Goal: Transaction & Acquisition: Obtain resource

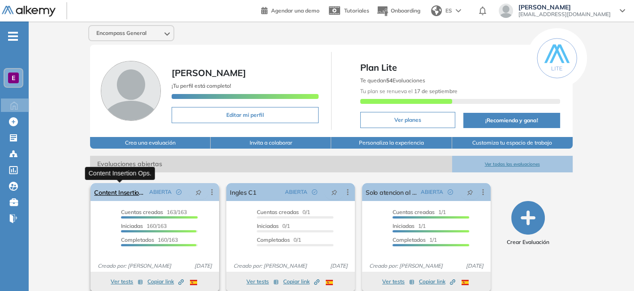
click at [130, 191] on link "Content Insertion Ops." at bounding box center [120, 192] width 52 height 18
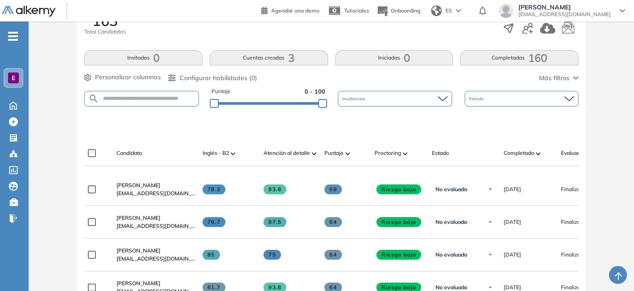
scroll to position [163, 0]
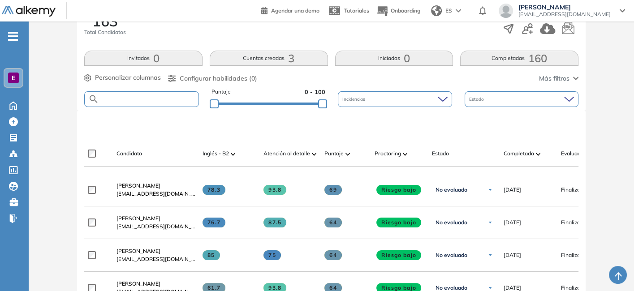
click at [138, 100] on input "text" at bounding box center [149, 99] width 100 height 7
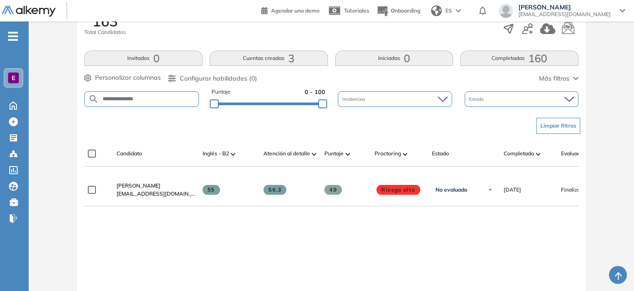
click at [129, 96] on input "**********" at bounding box center [149, 99] width 100 height 7
click at [153, 97] on input "**********" at bounding box center [149, 99] width 100 height 7
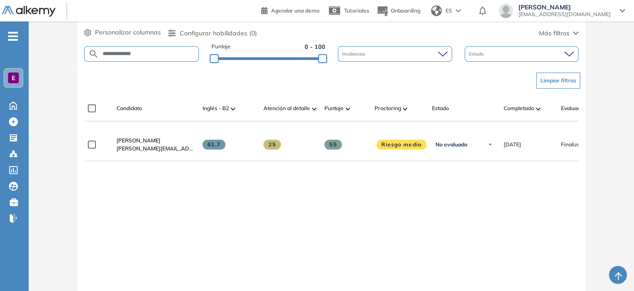
scroll to position [192, 0]
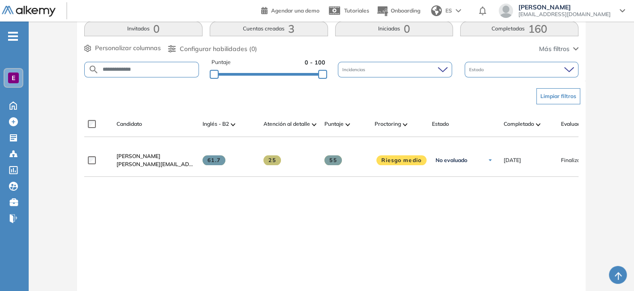
click at [119, 66] on input "**********" at bounding box center [149, 69] width 100 height 7
type input "******"
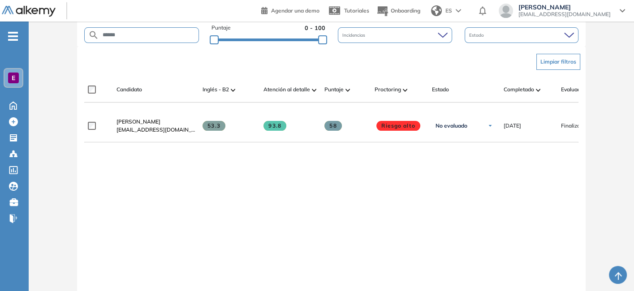
scroll to position [227, 0]
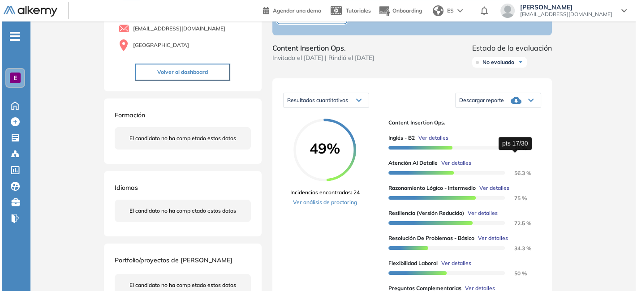
scroll to position [82, 0]
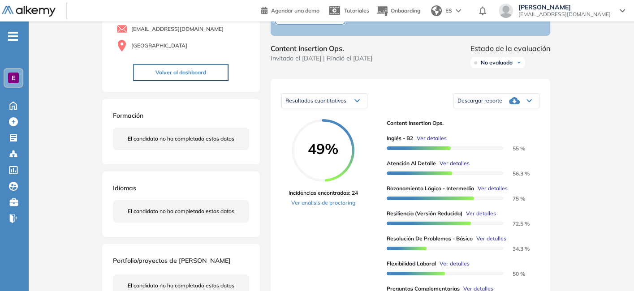
click at [444, 143] on span "Ver detalles" at bounding box center [432, 138] width 30 height 8
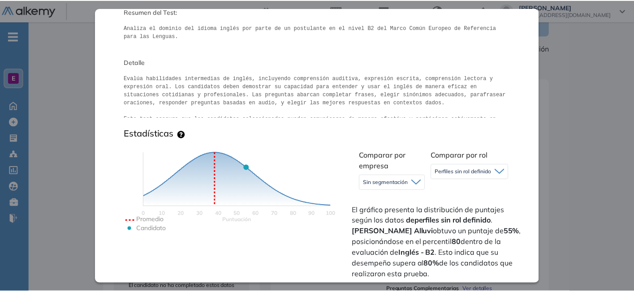
scroll to position [105, 0]
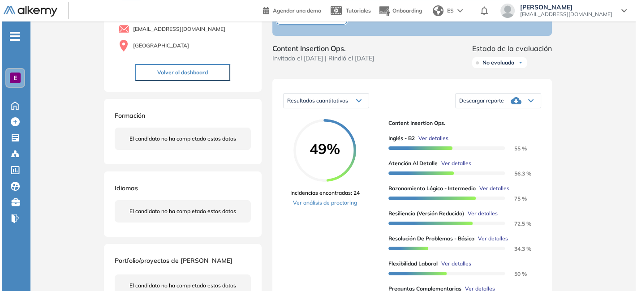
scroll to position [137, 0]
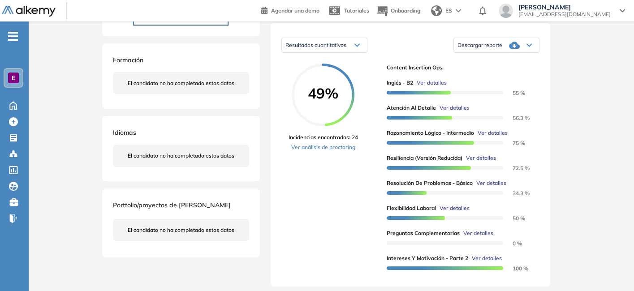
click at [459, 112] on span "Ver detalles" at bounding box center [455, 108] width 30 height 8
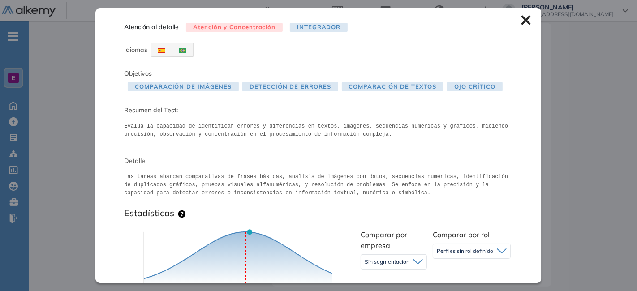
scroll to position [61, 0]
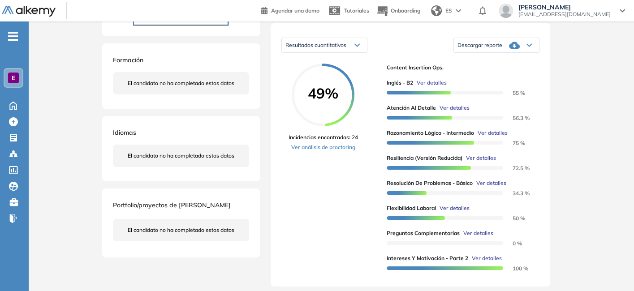
click at [493, 187] on span "Ver detalles" at bounding box center [492, 183] width 30 height 8
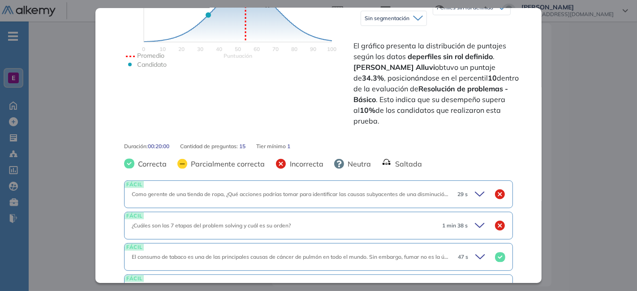
scroll to position [316, 0]
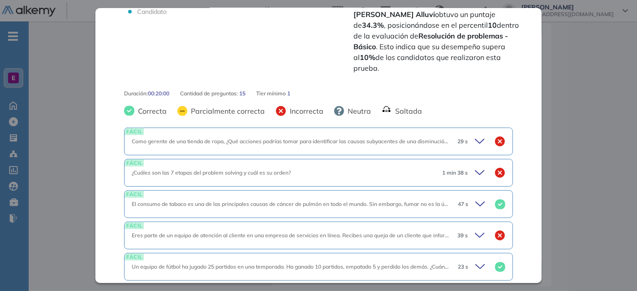
click at [266, 135] on div "FÁCIL Como gerente de una tienda de ropa, ¿Qué acciones podrías tomar para iden…" at bounding box center [318, 142] width 389 height 28
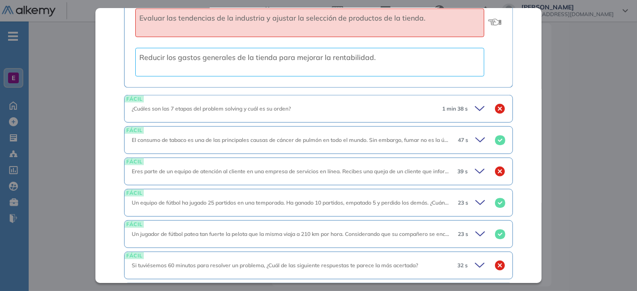
scroll to position [602, 0]
click at [475, 103] on icon at bounding box center [481, 109] width 13 height 13
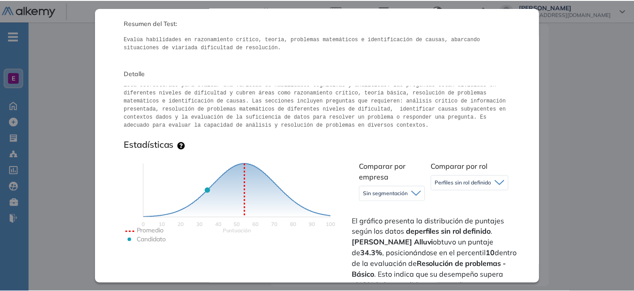
scroll to position [0, 0]
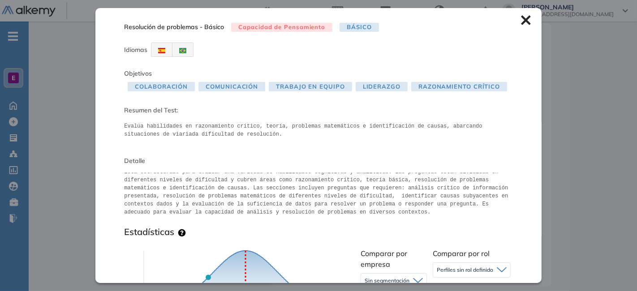
click at [521, 19] on icon at bounding box center [525, 20] width 9 height 9
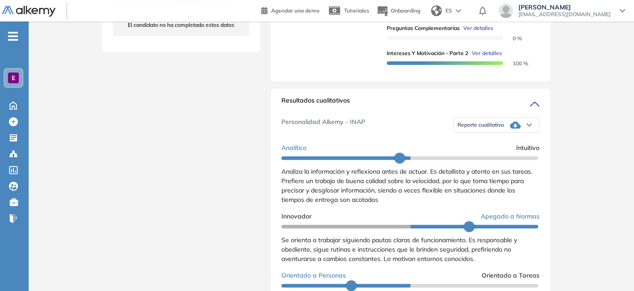
scroll to position [344, 0]
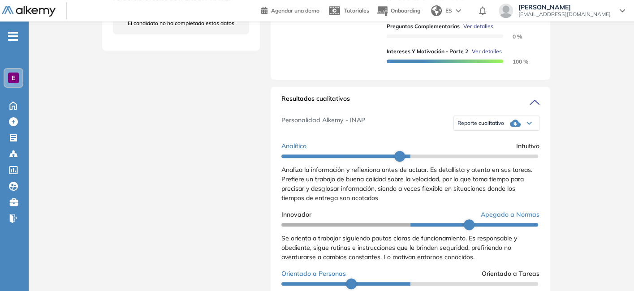
click at [510, 129] on icon at bounding box center [515, 123] width 11 height 11
click at [484, 156] on li "Reporte sin Afinidad AI" at bounding box center [484, 151] width 53 height 9
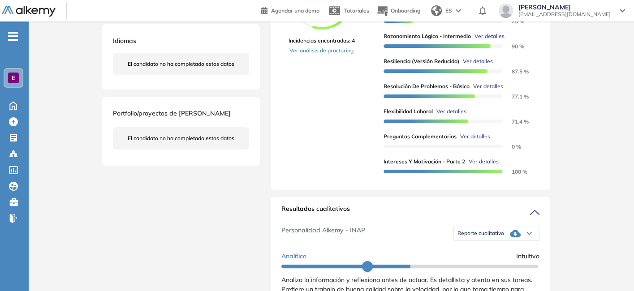
scroll to position [242, 0]
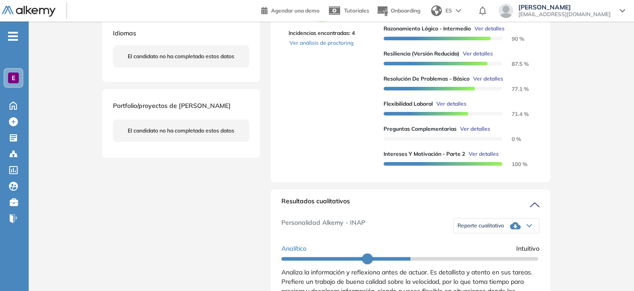
click at [504, 234] on div "Reporte cualitativo" at bounding box center [496, 226] width 85 height 18
click at [486, 259] on li "Reporte sin Afinidad AI" at bounding box center [484, 254] width 53 height 9
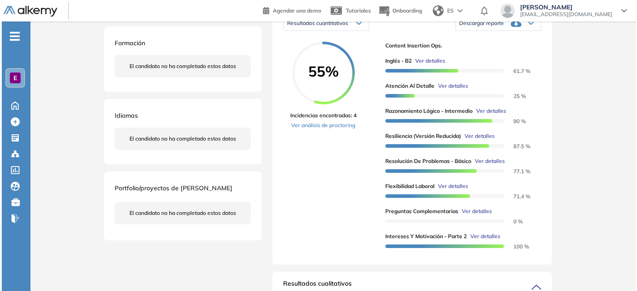
scroll to position [160, 0]
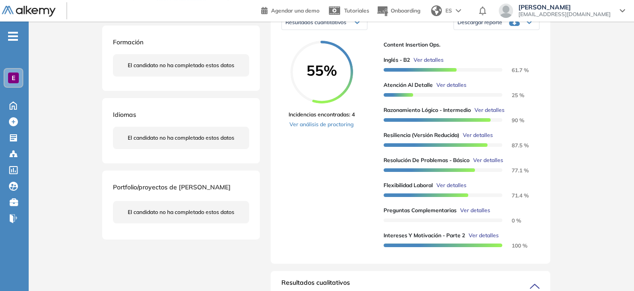
click at [453, 89] on span "Ver detalles" at bounding box center [452, 85] width 30 height 8
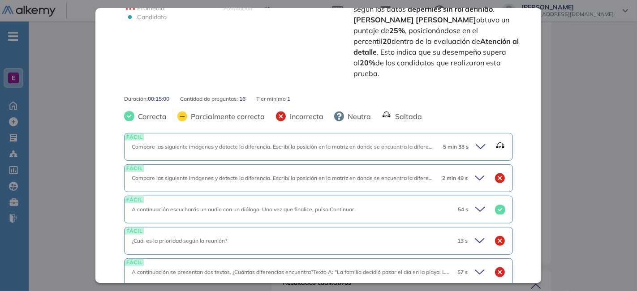
scroll to position [316, 0]
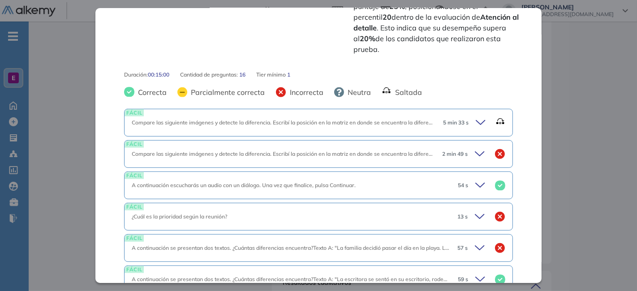
click at [476, 117] on icon at bounding box center [482, 123] width 13 height 13
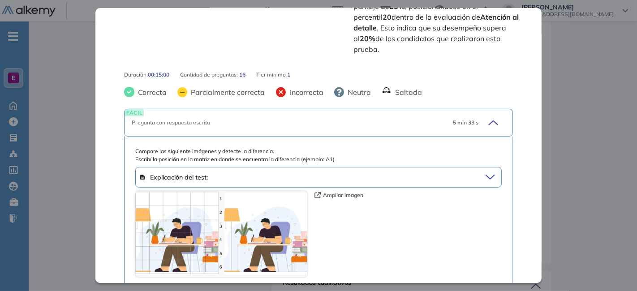
click at [475, 117] on div "5 min 33 s" at bounding box center [476, 123] width 60 height 13
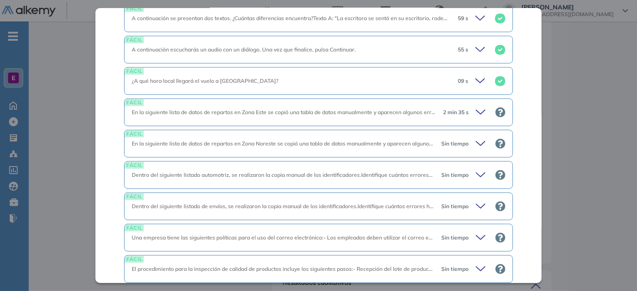
scroll to position [536, 0]
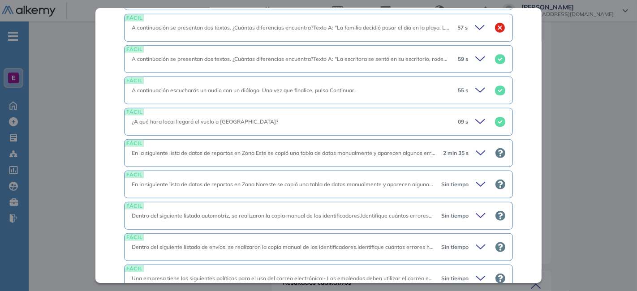
click at [476, 147] on icon at bounding box center [482, 153] width 13 height 13
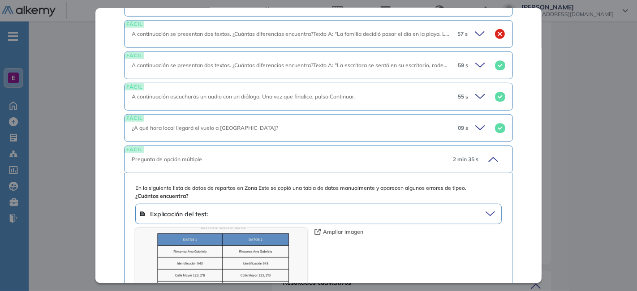
scroll to position [529, 0]
click at [488, 154] on div "FÁCIL Pregunta de opción múltiple 2 min 35 s" at bounding box center [318, 161] width 389 height 28
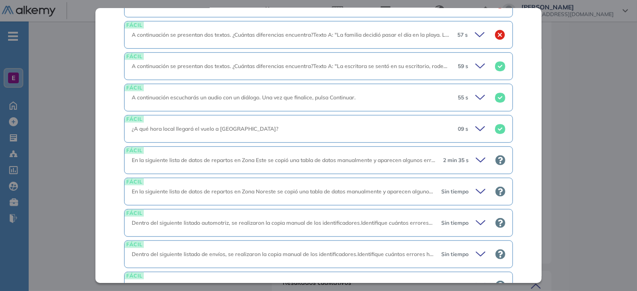
click at [476, 154] on icon at bounding box center [482, 160] width 13 height 13
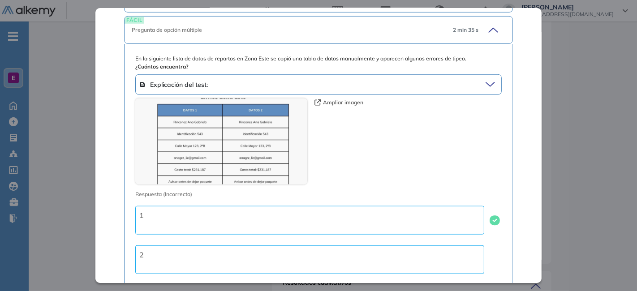
scroll to position [683, 0]
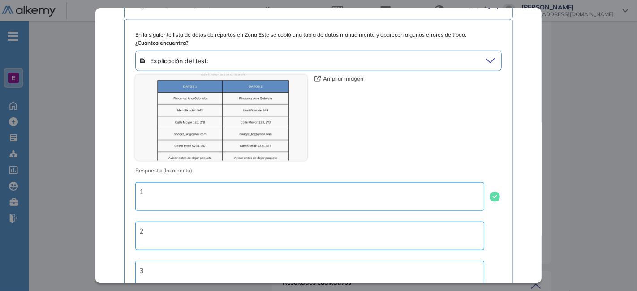
click at [263, 183] on div "1" at bounding box center [309, 196] width 349 height 29
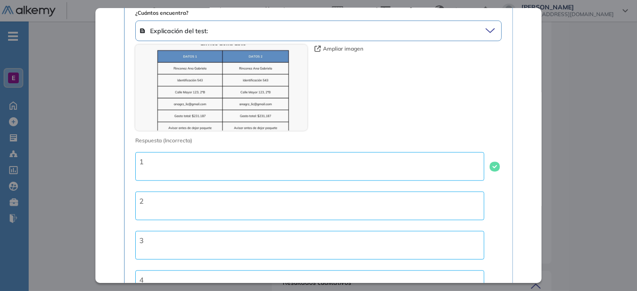
scroll to position [721, 0]
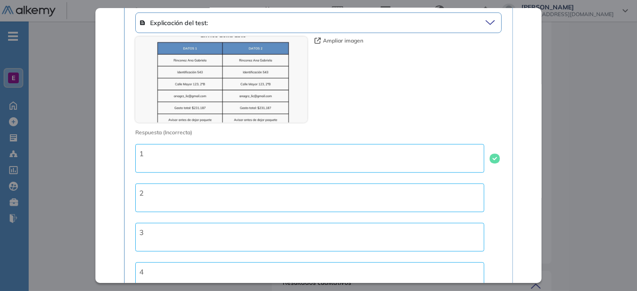
click at [263, 184] on div "2" at bounding box center [309, 198] width 349 height 29
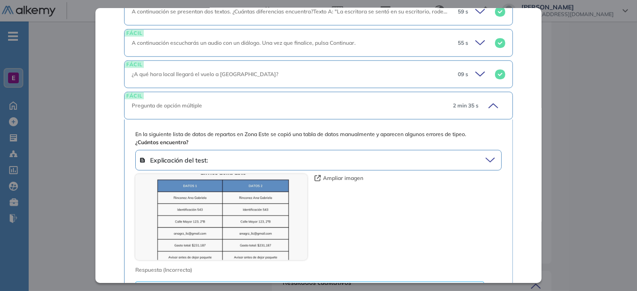
scroll to position [565, 0]
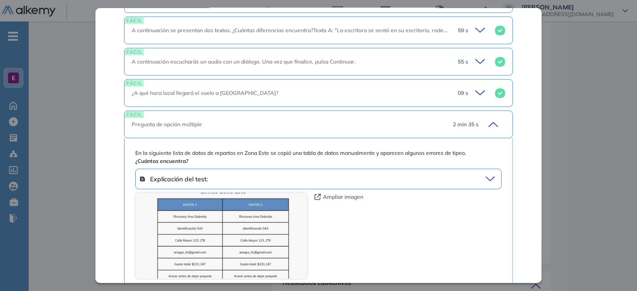
click at [321, 193] on button "Ampliar imagen" at bounding box center [339, 197] width 49 height 8
click at [486, 178] on icon at bounding box center [490, 180] width 9 height 4
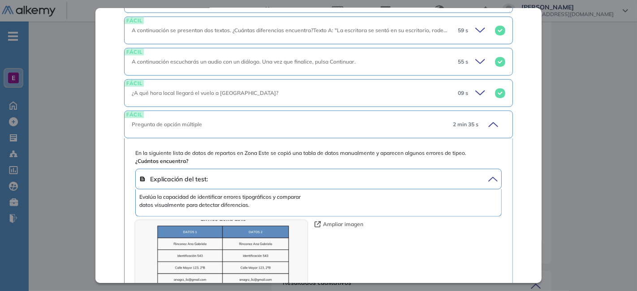
click at [486, 173] on icon at bounding box center [492, 179] width 12 height 13
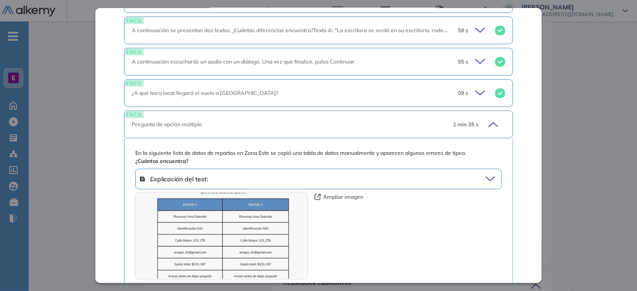
click at [486, 118] on icon at bounding box center [492, 124] width 13 height 13
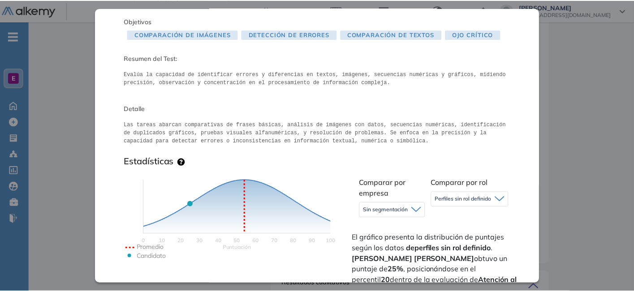
scroll to position [0, 0]
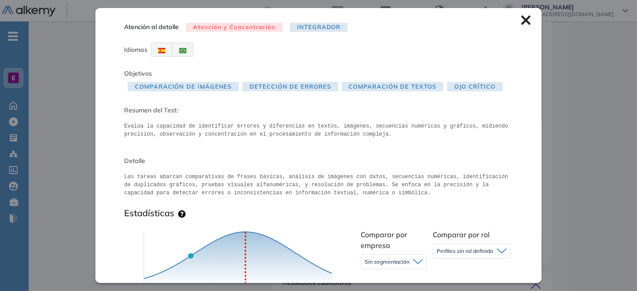
click at [521, 20] on icon at bounding box center [526, 20] width 10 height 10
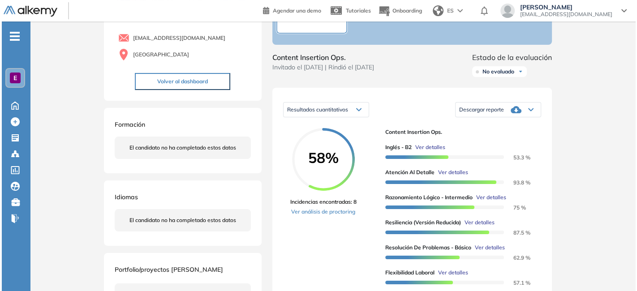
scroll to position [128, 0]
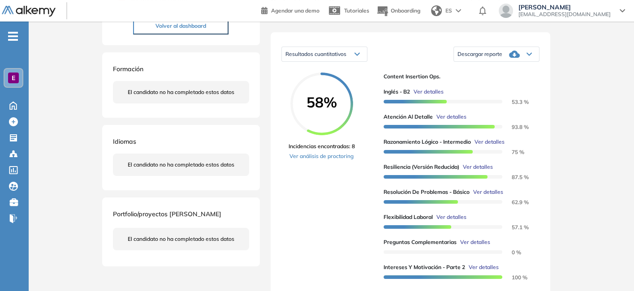
click at [470, 247] on span "Ver detalles" at bounding box center [475, 242] width 30 height 8
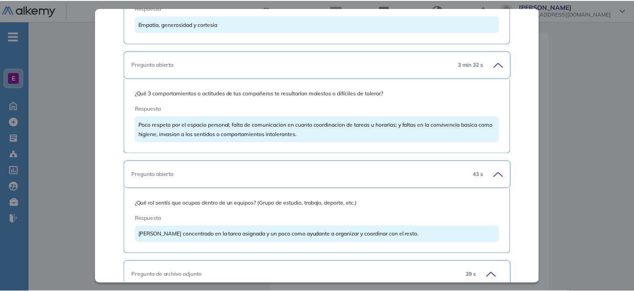
scroll to position [2300, 0]
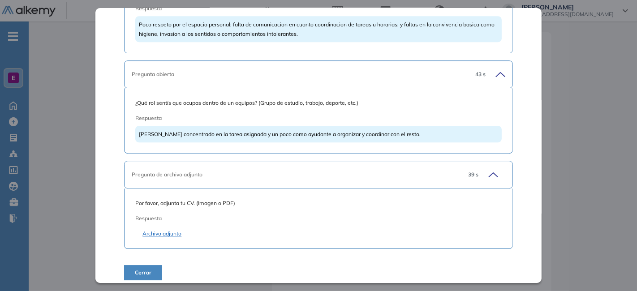
click at [161, 230] on link "Archivo adjunto" at bounding box center [319, 234] width 352 height 8
click at [152, 269] on button "Cerrar" at bounding box center [143, 272] width 38 height 15
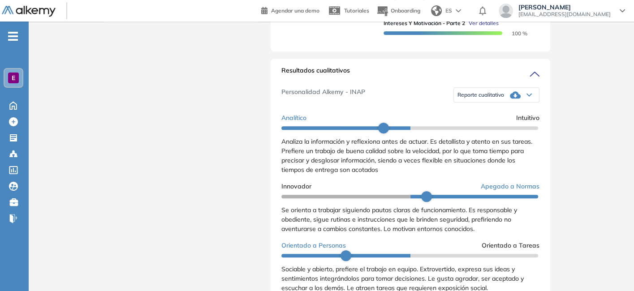
scroll to position [371, 0]
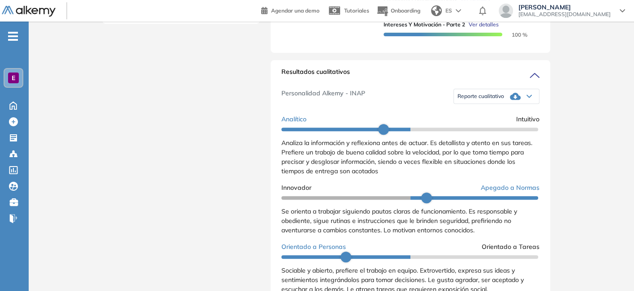
click at [475, 100] on span "Reporte cualitativo" at bounding box center [481, 96] width 47 height 7
click at [470, 130] on li "Reporte sin Afinidad AI" at bounding box center [484, 125] width 53 height 9
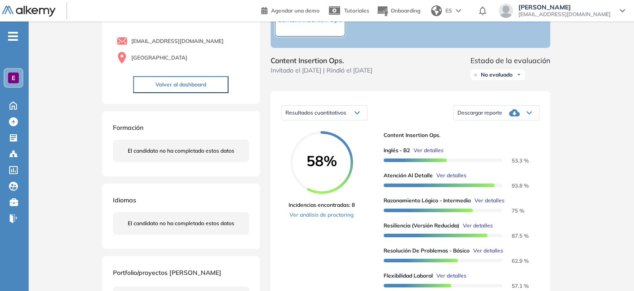
scroll to position [70, 0]
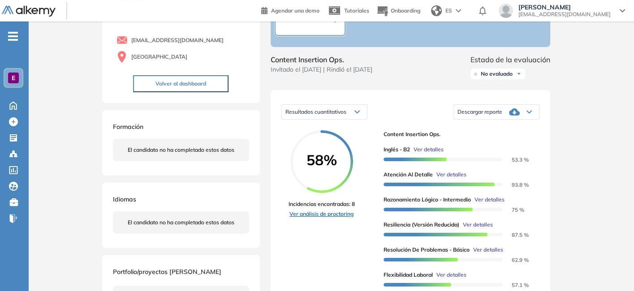
click at [318, 218] on link "Ver análisis de proctoring" at bounding box center [322, 214] width 66 height 8
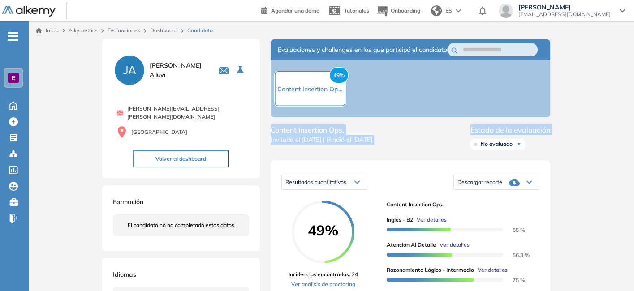
drag, startPoint x: 271, startPoint y: 139, endPoint x: 439, endPoint y: 144, distance: 168.2
click at [439, 144] on div "Content Insertion Ops. Invitado el [DATE] | Rindió el [DATE] Estado de la evalu…" at bounding box center [411, 139] width 280 height 29
click at [439, 143] on div "Content Insertion Ops. Invitado el [DATE] | Rindió el [DATE] Estado de la evalu…" at bounding box center [411, 139] width 280 height 29
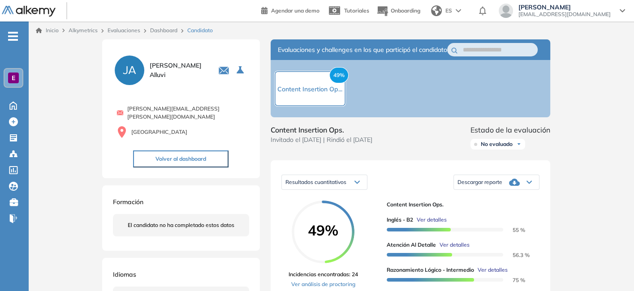
click at [131, 30] on link "Evaluaciones" at bounding box center [124, 30] width 33 height 7
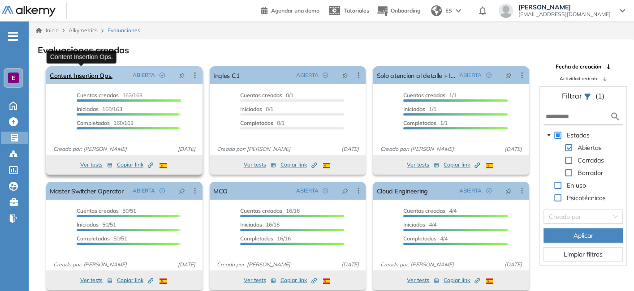
click at [84, 77] on link "Content Insertion Ops." at bounding box center [81, 75] width 63 height 18
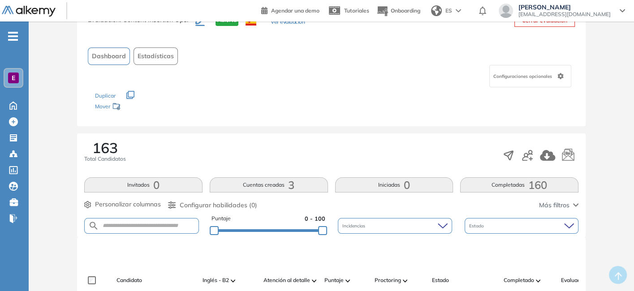
scroll to position [38, 0]
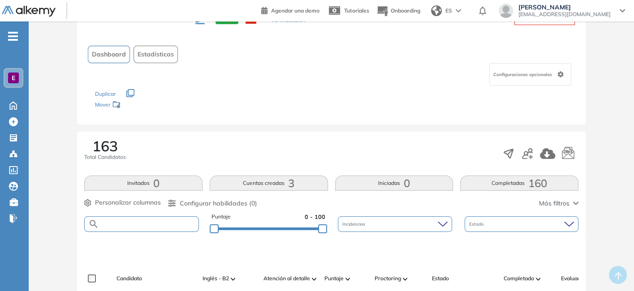
click at [126, 222] on input "text" at bounding box center [149, 224] width 100 height 7
type input "*****"
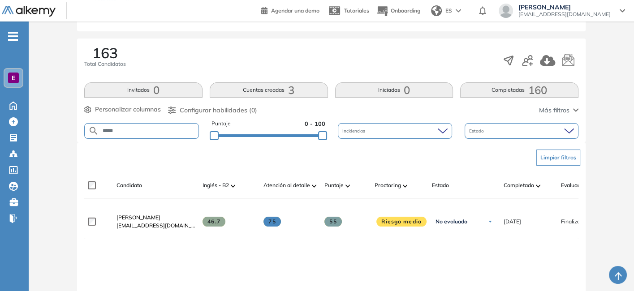
scroll to position [131, 0]
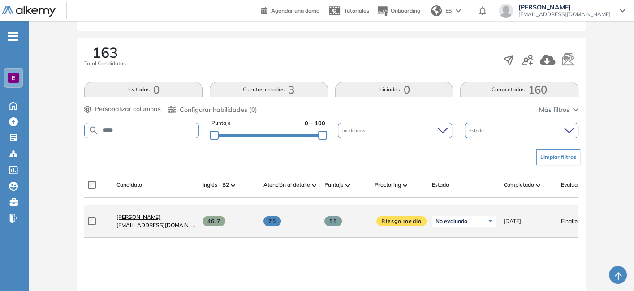
click at [126, 221] on span "[PERSON_NAME]" at bounding box center [139, 217] width 44 height 7
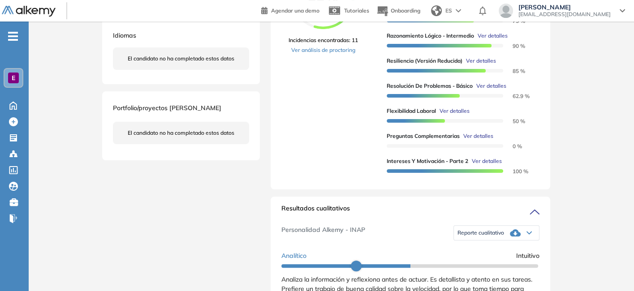
click at [484, 237] on span "Reporte cualitativo" at bounding box center [481, 233] width 47 height 7
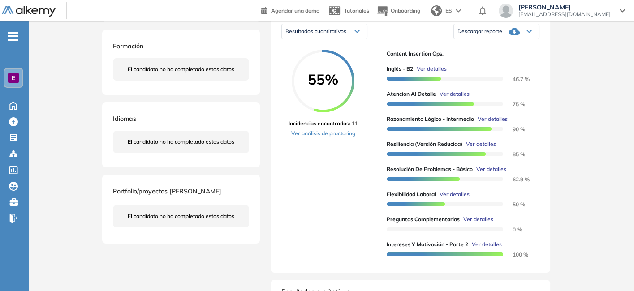
scroll to position [210, 0]
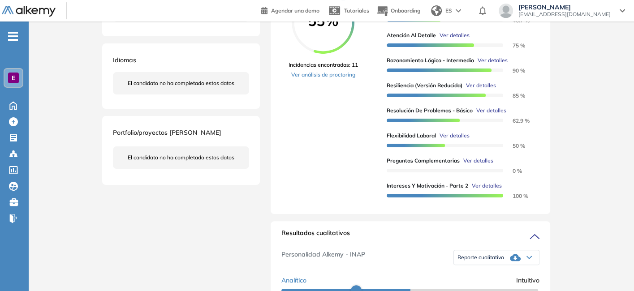
click at [523, 238] on div "Resultados cualitativos" at bounding box center [411, 236] width 258 height 14
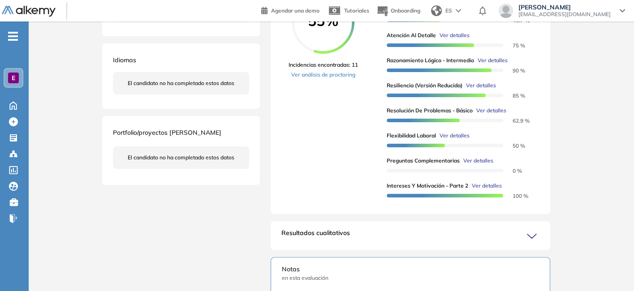
click at [501, 243] on div "Resultados cualitativos" at bounding box center [411, 236] width 258 height 14
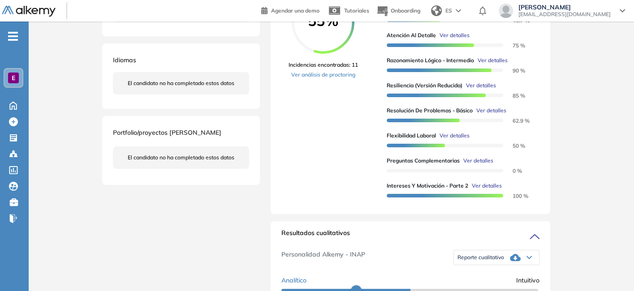
click at [484, 261] on span "Reporte cualitativo" at bounding box center [481, 257] width 47 height 7
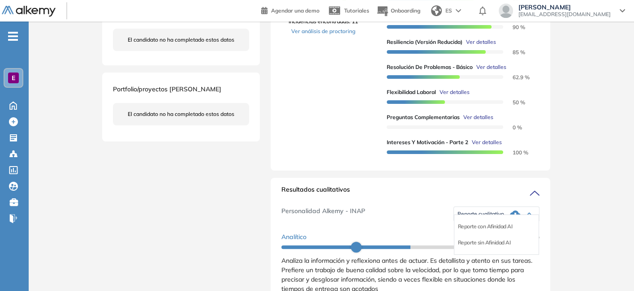
scroll to position [254, 0]
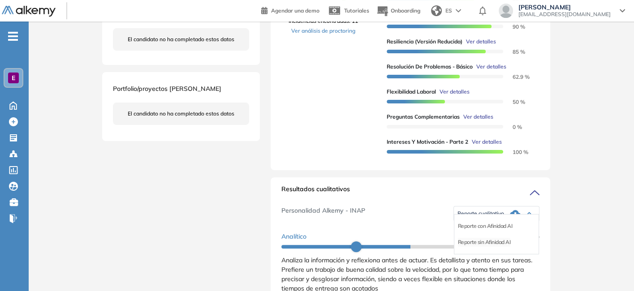
click at [504, 247] on li "Reporte sin Afinidad AI" at bounding box center [484, 242] width 53 height 9
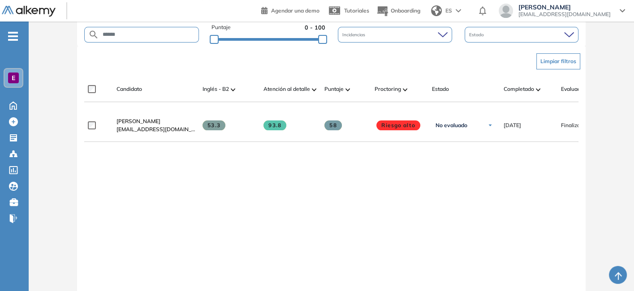
click at [106, 38] on form "******" at bounding box center [141, 35] width 115 height 16
click at [117, 34] on input "******" at bounding box center [149, 34] width 100 height 7
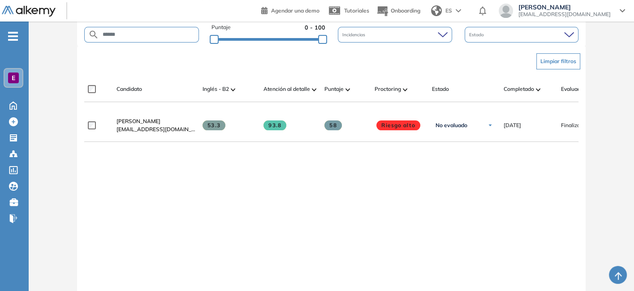
click at [117, 34] on input "******" at bounding box center [149, 34] width 100 height 7
type input "******"
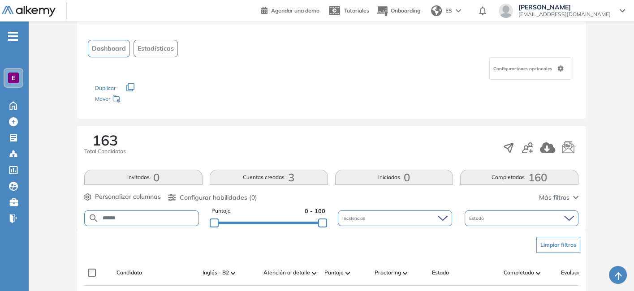
scroll to position [227, 0]
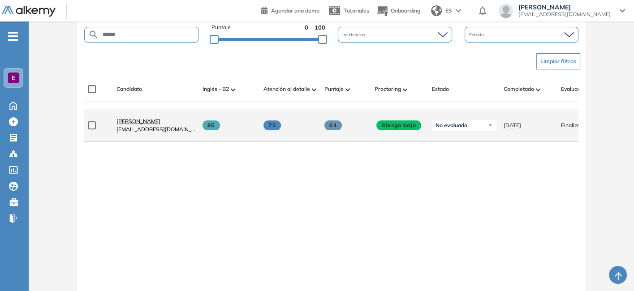
click at [128, 125] on span "[PERSON_NAME]" at bounding box center [139, 121] width 44 height 7
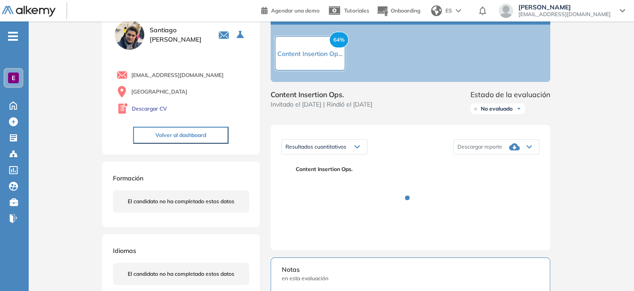
scroll to position [35, 0]
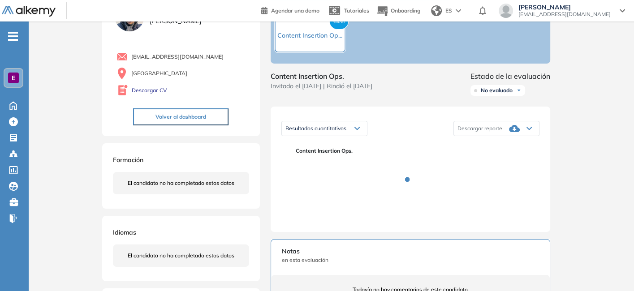
scroll to position [63, 0]
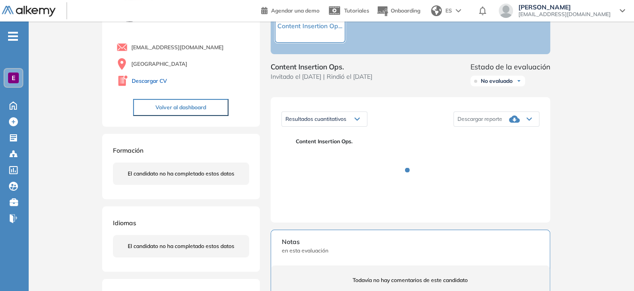
click at [160, 82] on link "Descargar CV" at bounding box center [149, 81] width 35 height 8
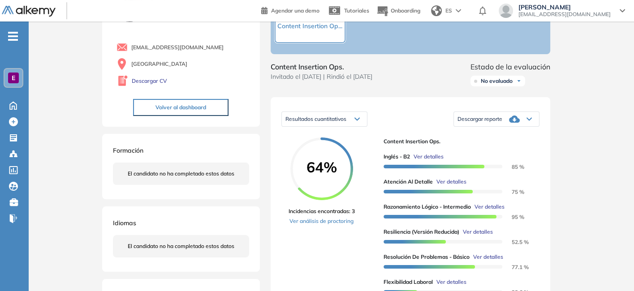
scroll to position [0, 0]
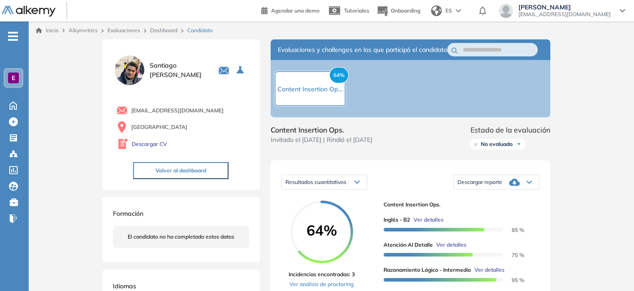
click at [155, 31] on link "Dashboard" at bounding box center [163, 30] width 27 height 7
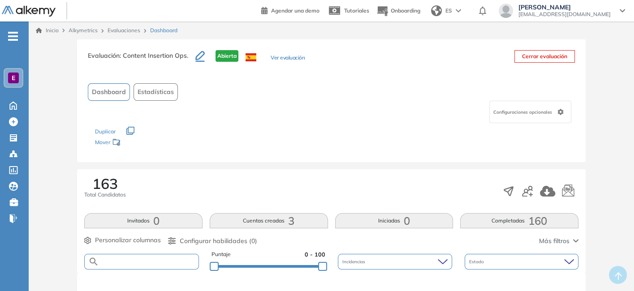
click at [153, 263] on input "text" at bounding box center [149, 262] width 100 height 7
paste input "**********"
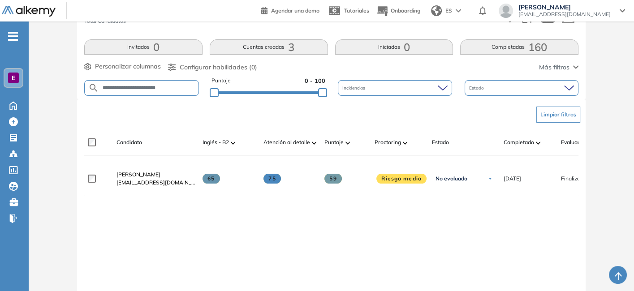
scroll to position [173, 0]
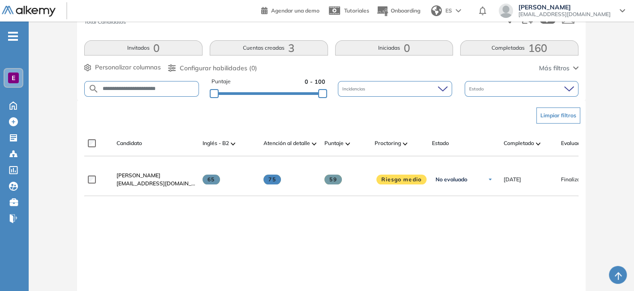
click at [121, 89] on input "**********" at bounding box center [149, 89] width 100 height 7
paste input "**"
click at [139, 88] on input "**********" at bounding box center [149, 89] width 100 height 7
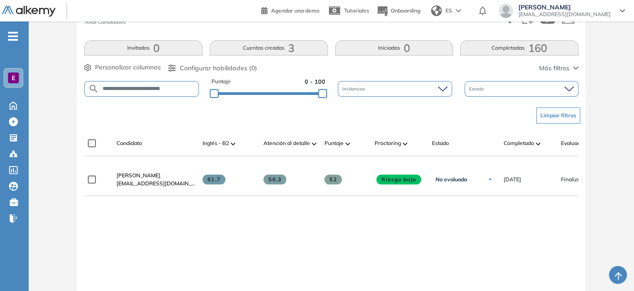
click at [139, 88] on input "**********" at bounding box center [149, 89] width 100 height 7
paste input "text"
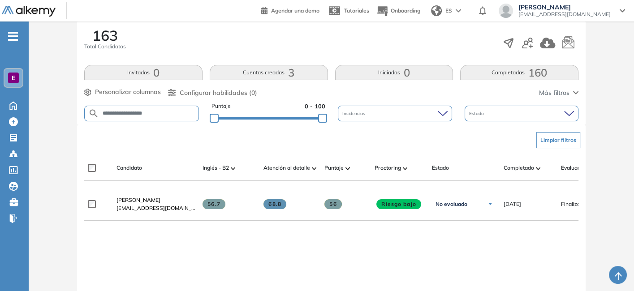
scroll to position [147, 0]
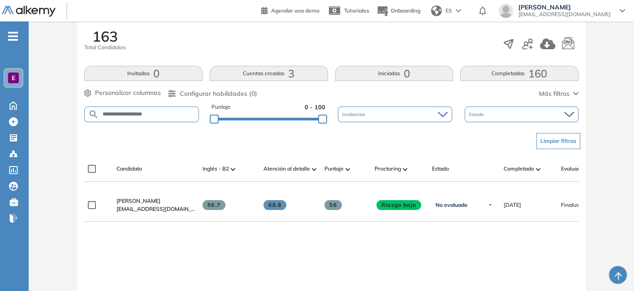
click at [122, 113] on input "**********" at bounding box center [149, 114] width 100 height 7
paste input "******"
click at [128, 112] on input "**********" at bounding box center [149, 114] width 100 height 7
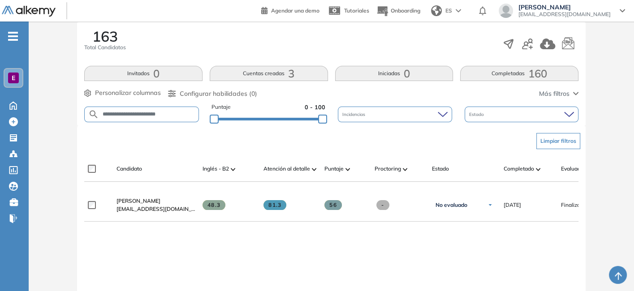
click at [128, 112] on input "**********" at bounding box center [149, 114] width 100 height 7
paste input "text"
click at [126, 113] on input "**********" at bounding box center [149, 114] width 100 height 7
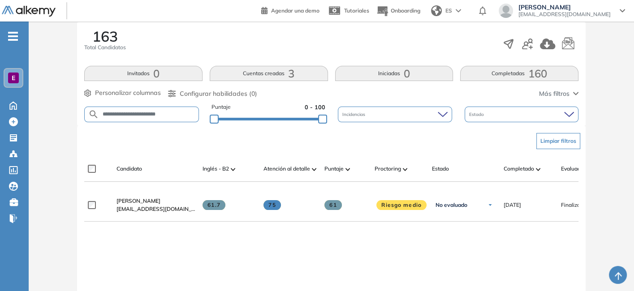
click at [126, 113] on input "**********" at bounding box center [149, 114] width 100 height 7
type input "******"
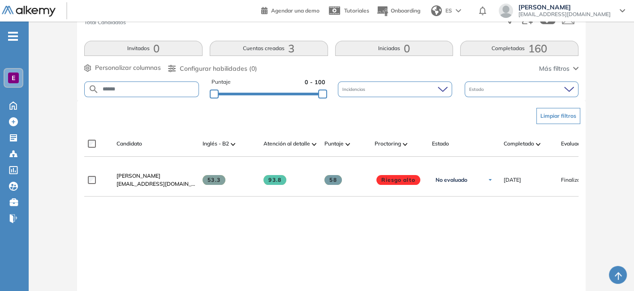
scroll to position [225, 0]
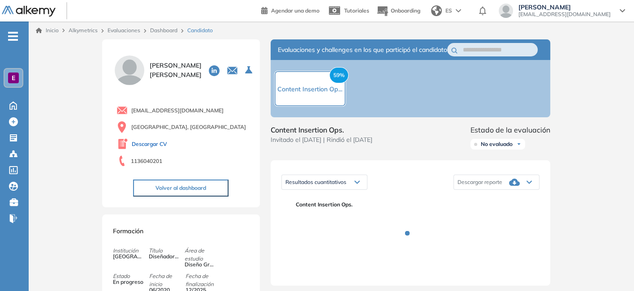
click at [152, 143] on link "Descargar CV" at bounding box center [149, 144] width 35 height 8
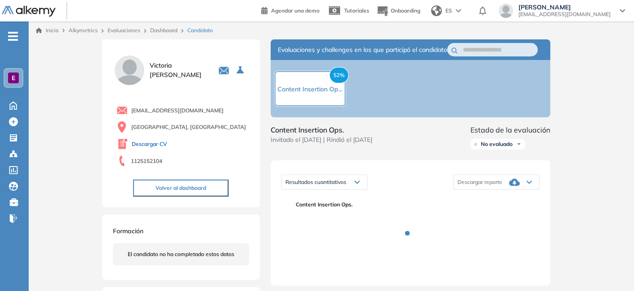
click at [139, 144] on link "Descargar CV" at bounding box center [149, 144] width 35 height 8
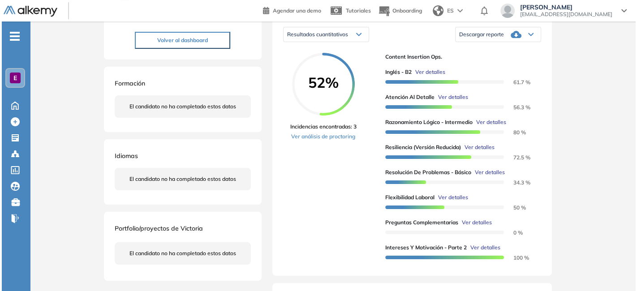
scroll to position [147, 0]
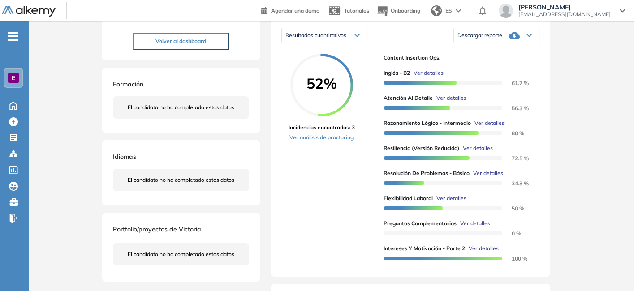
click at [474, 228] on span "Ver detalles" at bounding box center [475, 224] width 30 height 8
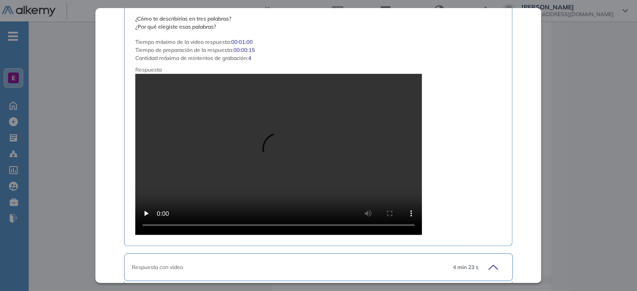
scroll to position [662, 0]
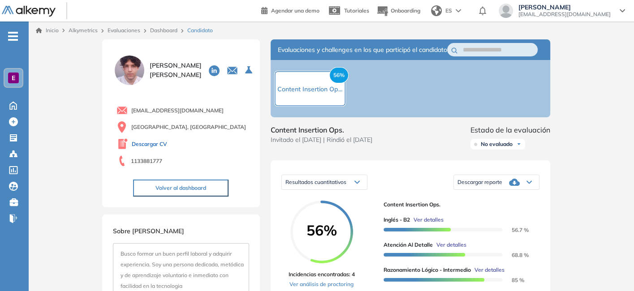
click at [145, 142] on link "Descargar CV" at bounding box center [149, 144] width 35 height 8
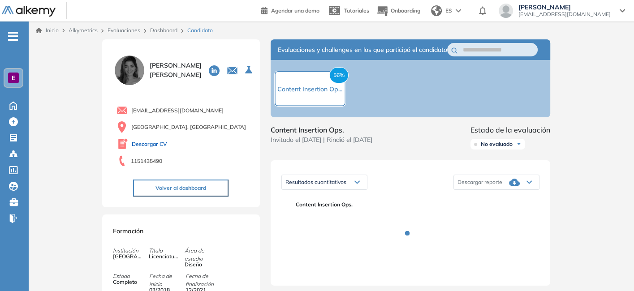
click at [151, 143] on link "Descargar CV" at bounding box center [149, 144] width 35 height 8
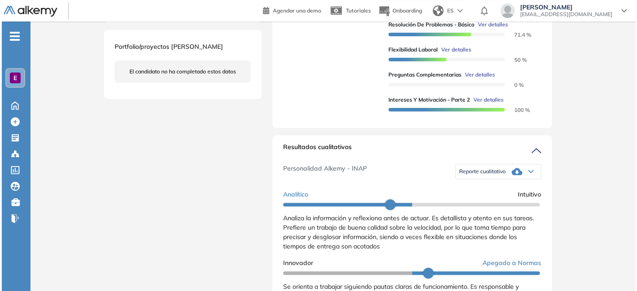
scroll to position [295, 0]
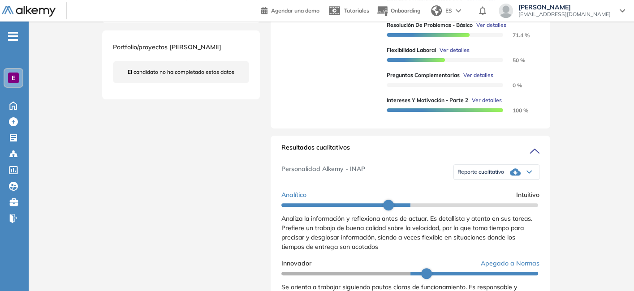
click at [477, 79] on span "Ver detalles" at bounding box center [479, 75] width 30 height 8
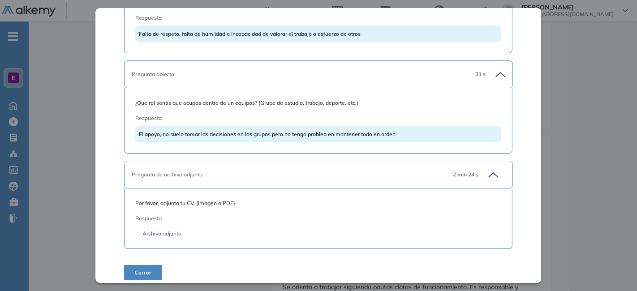
scroll to position [2545, 0]
click at [176, 231] on link "Archivo adjunto" at bounding box center [319, 235] width 352 height 8
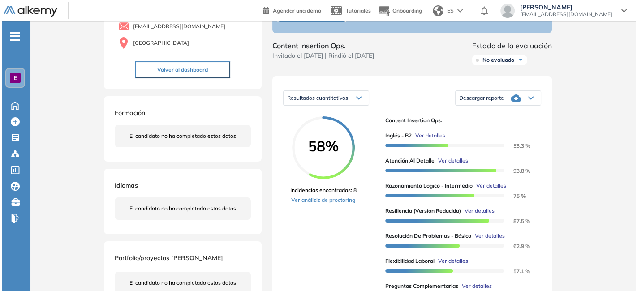
scroll to position [148, 0]
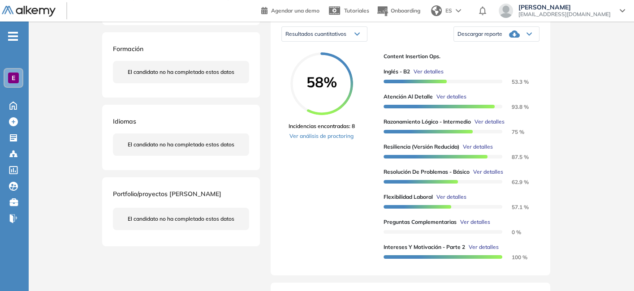
click at [483, 226] on span "Ver detalles" at bounding box center [475, 222] width 30 height 8
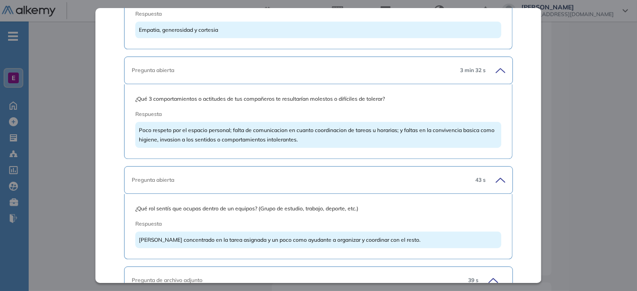
scroll to position [2300, 0]
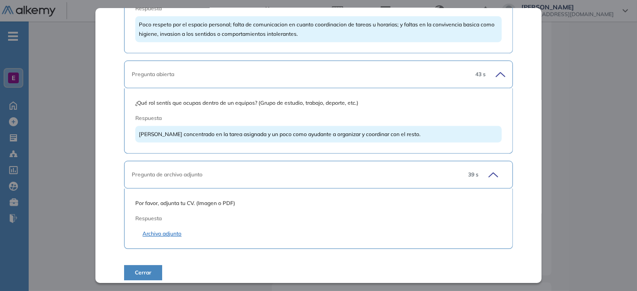
click at [165, 230] on link "Archivo adjunto" at bounding box center [319, 234] width 352 height 8
